Goal: Task Accomplishment & Management: Complete application form

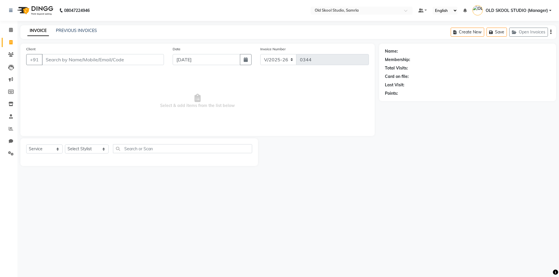
select select "8041"
select select "service"
click at [98, 151] on select "Select Stylist [PERSON_NAME] kiran [PERSON_NAME] [PERSON_NAME] OLD SKOOL STUDIO…" at bounding box center [87, 149] width 44 height 9
select select "89685"
click at [65, 145] on select "Select Stylist [PERSON_NAME] kiran [PERSON_NAME] [PERSON_NAME] OLD SKOOL STUDIO…" at bounding box center [87, 149] width 44 height 9
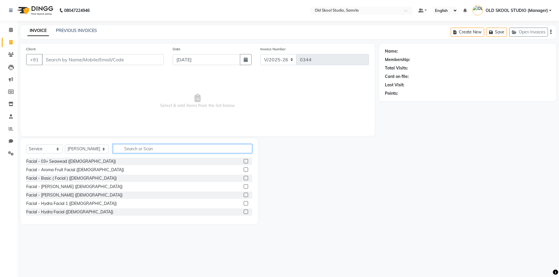
click at [148, 152] on input "text" at bounding box center [182, 148] width 139 height 9
type input "fu"
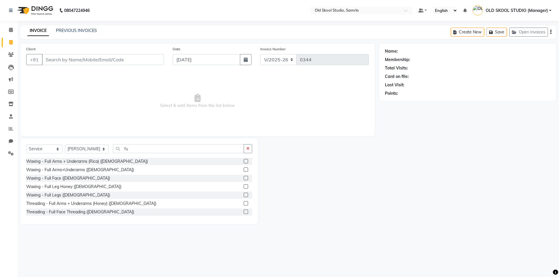
click at [244, 161] on label at bounding box center [246, 161] width 4 height 4
click at [244, 161] on input "checkbox" at bounding box center [246, 162] width 4 height 4
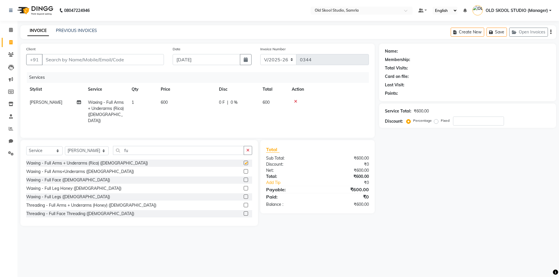
checkbox input "false"
click at [159, 58] on input "Client" at bounding box center [103, 59] width 122 height 11
type input "9"
type input "0"
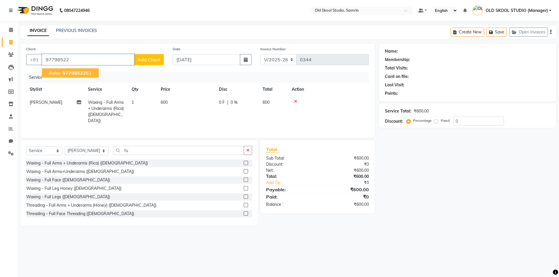
click at [73, 71] on span "97798522" at bounding box center [74, 73] width 23 height 6
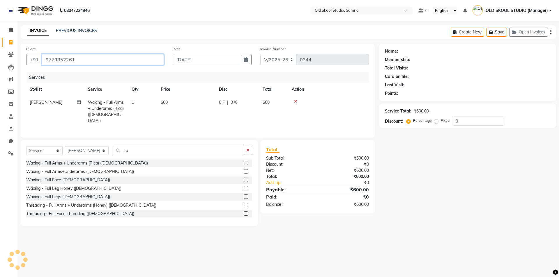
type input "9779852261"
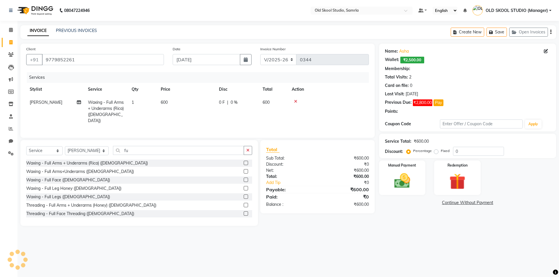
select select "1: Object"
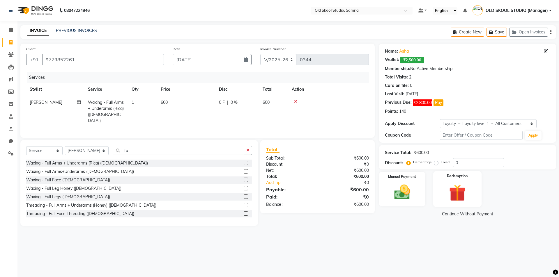
click at [460, 199] on img at bounding box center [457, 193] width 27 height 21
click at [483, 215] on span "Points" at bounding box center [480, 215] width 13 height 7
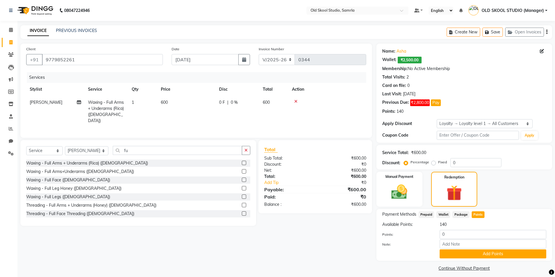
click at [489, 190] on div "Manual Payment Redemption" at bounding box center [464, 189] width 184 height 35
click at [411, 195] on img at bounding box center [399, 192] width 27 height 19
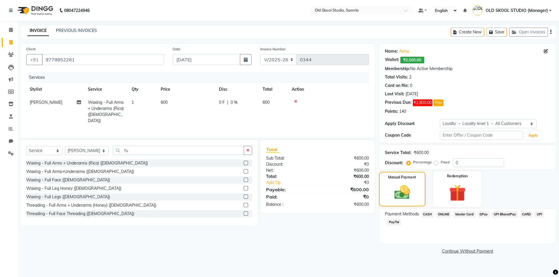
click at [441, 190] on div "Redemption" at bounding box center [457, 189] width 48 height 36
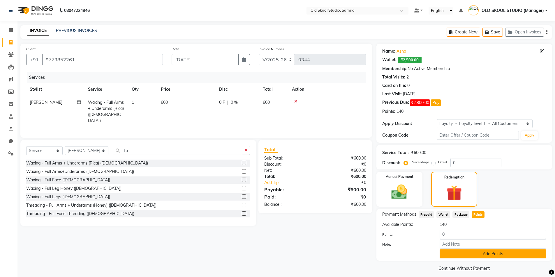
click at [491, 256] on button "Add Points" at bounding box center [492, 254] width 107 height 9
click at [445, 235] on input "0" at bounding box center [492, 234] width 107 height 9
type input "0"
click at [458, 197] on img at bounding box center [454, 193] width 26 height 20
click at [341, 254] on div "Client [PHONE_NUMBER] Date [DATE] Invoice Number V/2025 V/[PHONE_NUMBER] Servic…" at bounding box center [196, 163] width 360 height 238
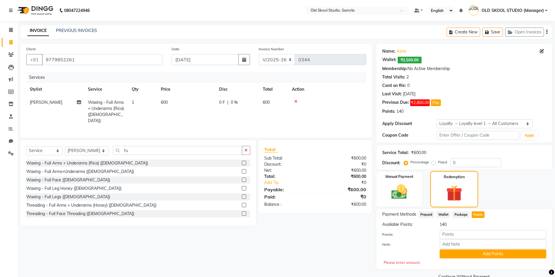
click at [453, 188] on img at bounding box center [454, 193] width 26 height 20
drag, startPoint x: 421, startPoint y: 192, endPoint x: 416, endPoint y: 193, distance: 5.0
click at [416, 193] on div "Manual Payment" at bounding box center [399, 189] width 48 height 36
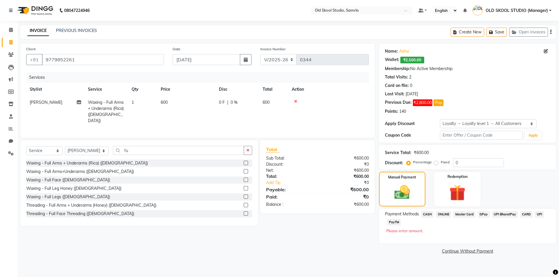
click at [295, 100] on icon at bounding box center [295, 102] width 3 height 4
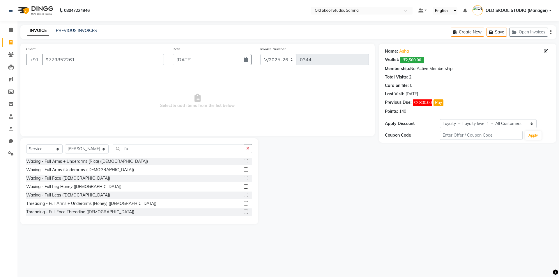
click at [244, 160] on label at bounding box center [246, 161] width 4 height 4
click at [244, 160] on input "checkbox" at bounding box center [246, 162] width 4 height 4
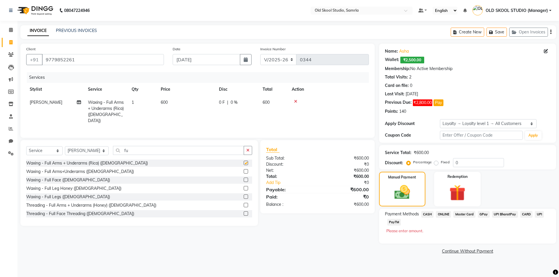
checkbox input "false"
click at [406, 184] on img at bounding box center [402, 192] width 26 height 19
click at [430, 214] on span "CASH" at bounding box center [427, 214] width 13 height 7
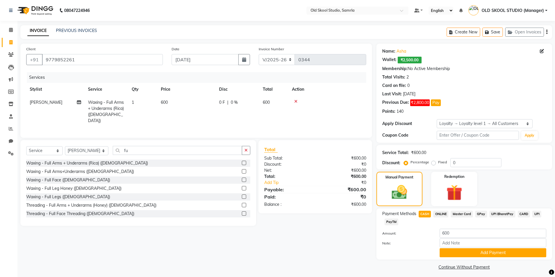
click at [439, 215] on span "ONLINE" at bounding box center [440, 214] width 15 height 7
click at [52, 61] on input "9779852261" at bounding box center [102, 59] width 121 height 11
click at [44, 59] on input "9779852261" at bounding box center [102, 59] width 121 height 11
click at [446, 252] on button "Add Payment" at bounding box center [492, 253] width 107 height 9
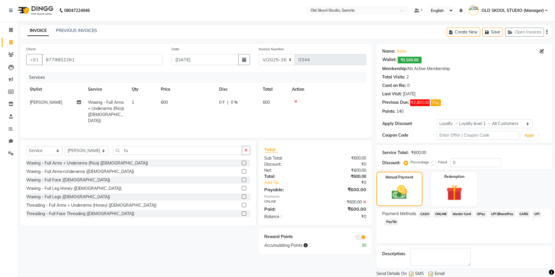
click at [364, 200] on icon at bounding box center [364, 202] width 3 height 4
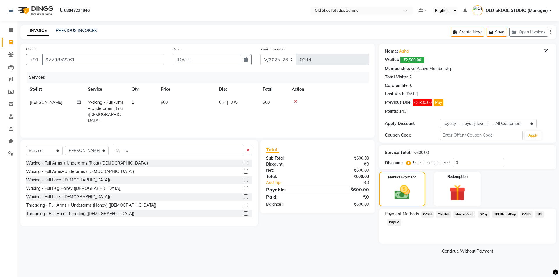
click at [443, 214] on span "ONLINE" at bounding box center [443, 214] width 15 height 7
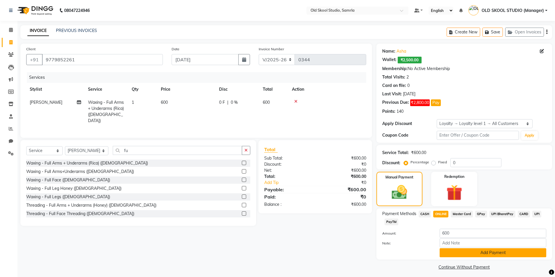
click at [467, 257] on button "Add Payment" at bounding box center [492, 253] width 107 height 9
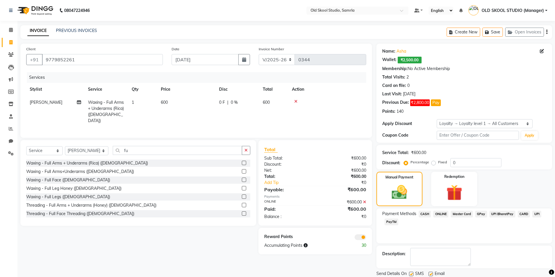
scroll to position [20, 0]
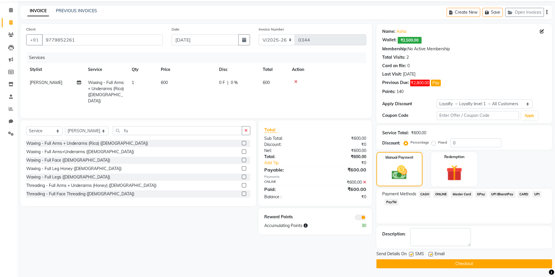
click at [469, 263] on button "Checkout" at bounding box center [464, 264] width 176 height 9
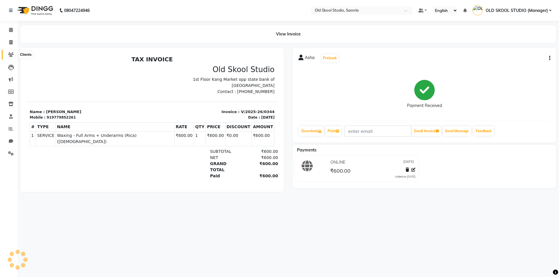
click at [11, 56] on icon at bounding box center [11, 54] width 6 height 4
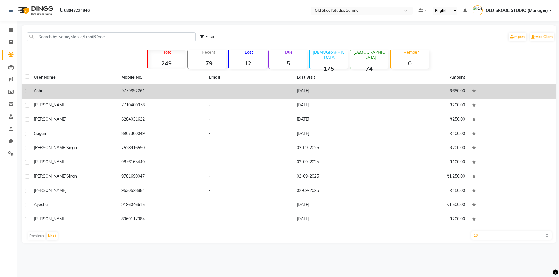
click at [129, 88] on td "9779852261" at bounding box center [162, 91] width 88 height 14
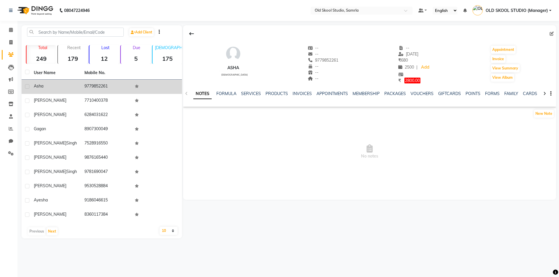
drag, startPoint x: 87, startPoint y: 84, endPoint x: 108, endPoint y: 86, distance: 21.0
click at [108, 86] on td "9779852261" at bounding box center [106, 87] width 51 height 14
